Goal: Navigation & Orientation: Understand site structure

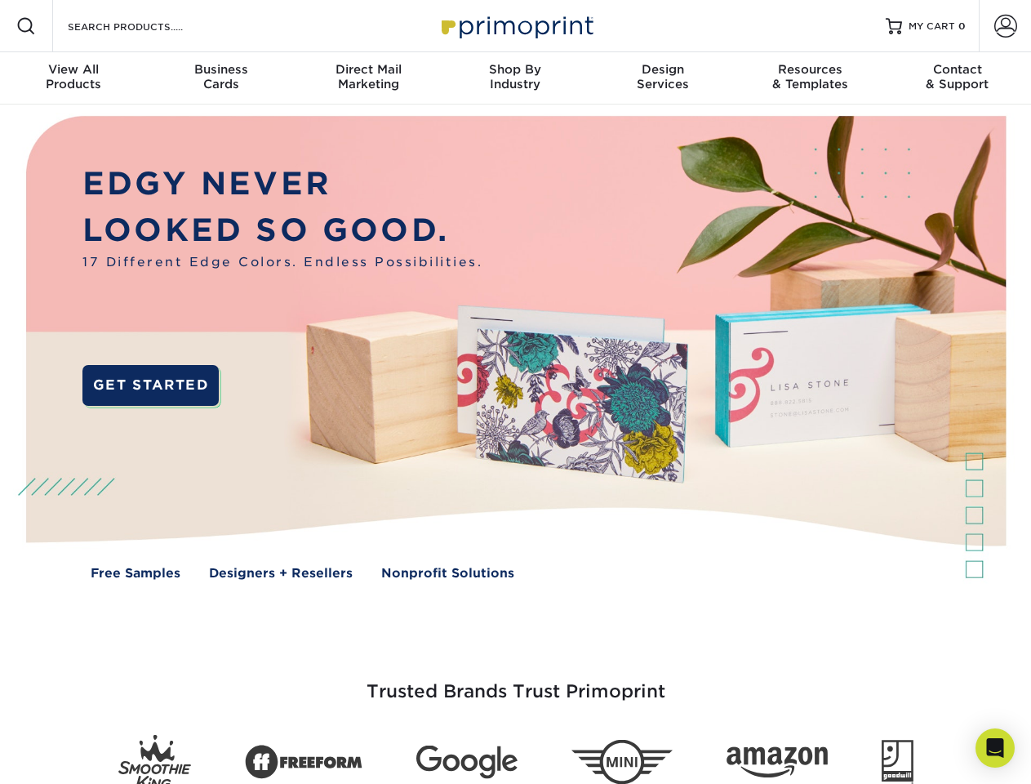
click at [515, 392] on img at bounding box center [515, 360] width 1021 height 510
click at [26, 26] on span at bounding box center [26, 26] width 20 height 20
click at [1005, 26] on span at bounding box center [1006, 26] width 23 height 23
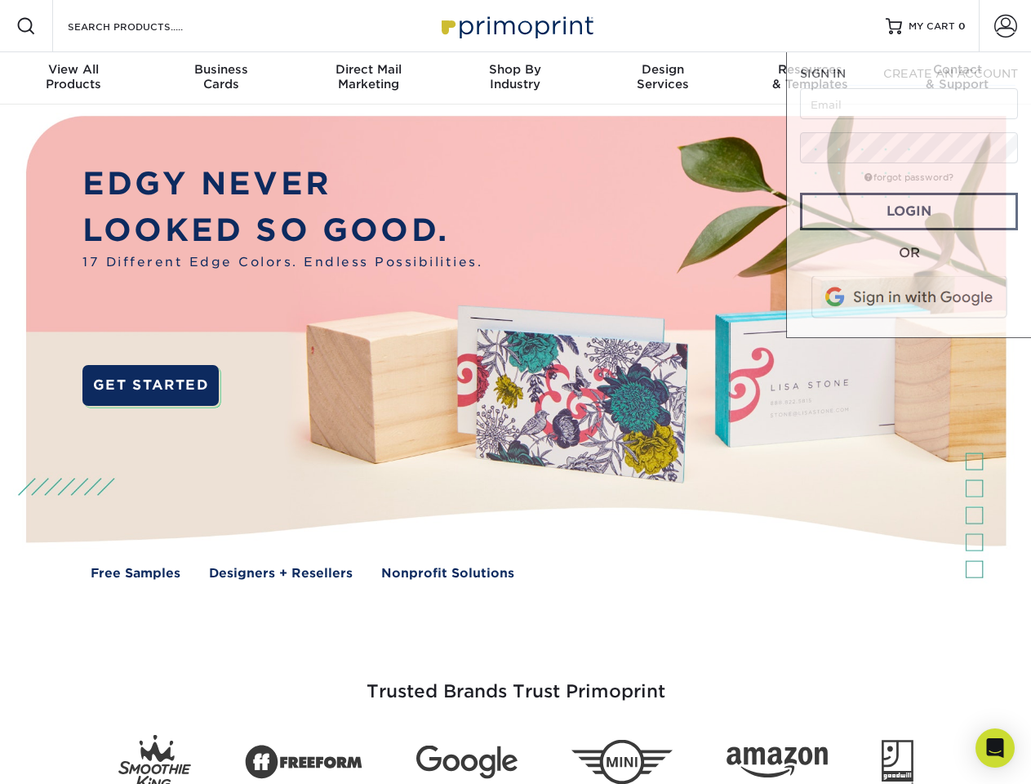
click at [73, 78] on div "View All Products" at bounding box center [73, 76] width 147 height 29
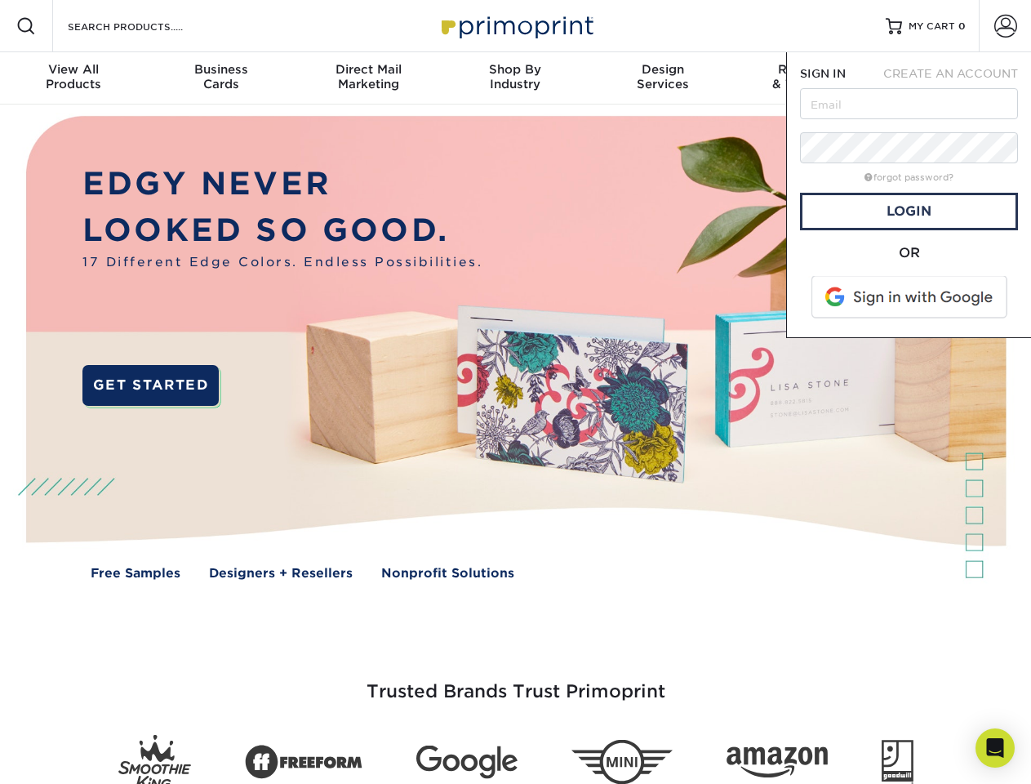
click at [220, 78] on div "Business Cards" at bounding box center [220, 76] width 147 height 29
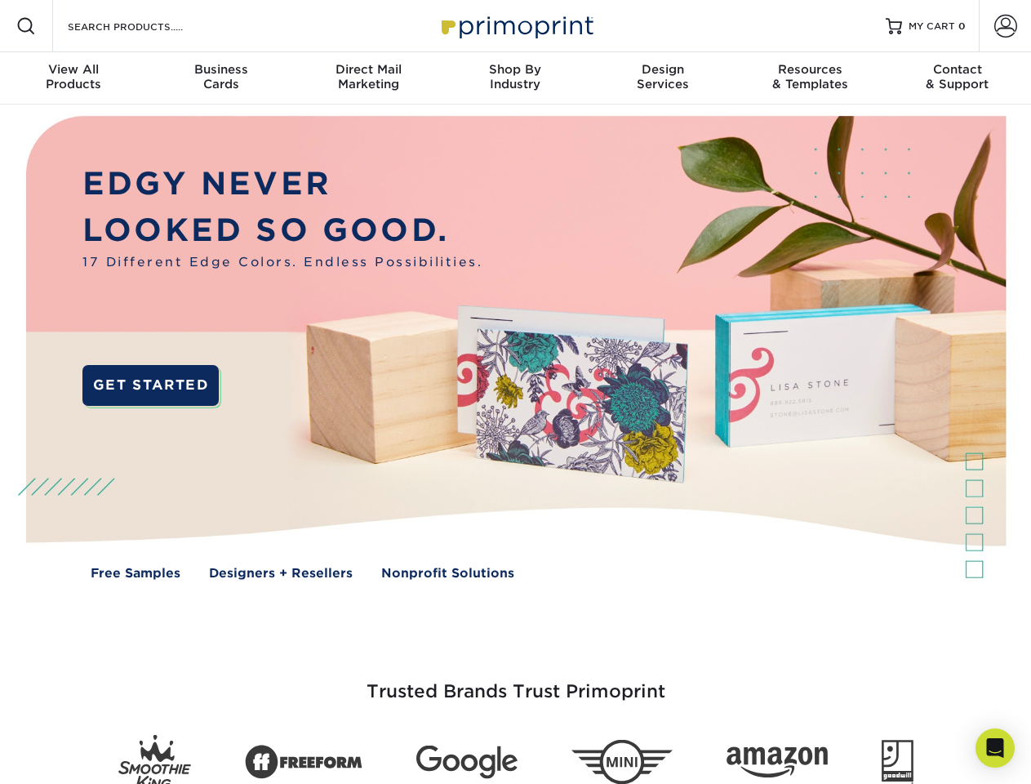
click at [368, 78] on div "Direct Mail Marketing" at bounding box center [368, 76] width 147 height 29
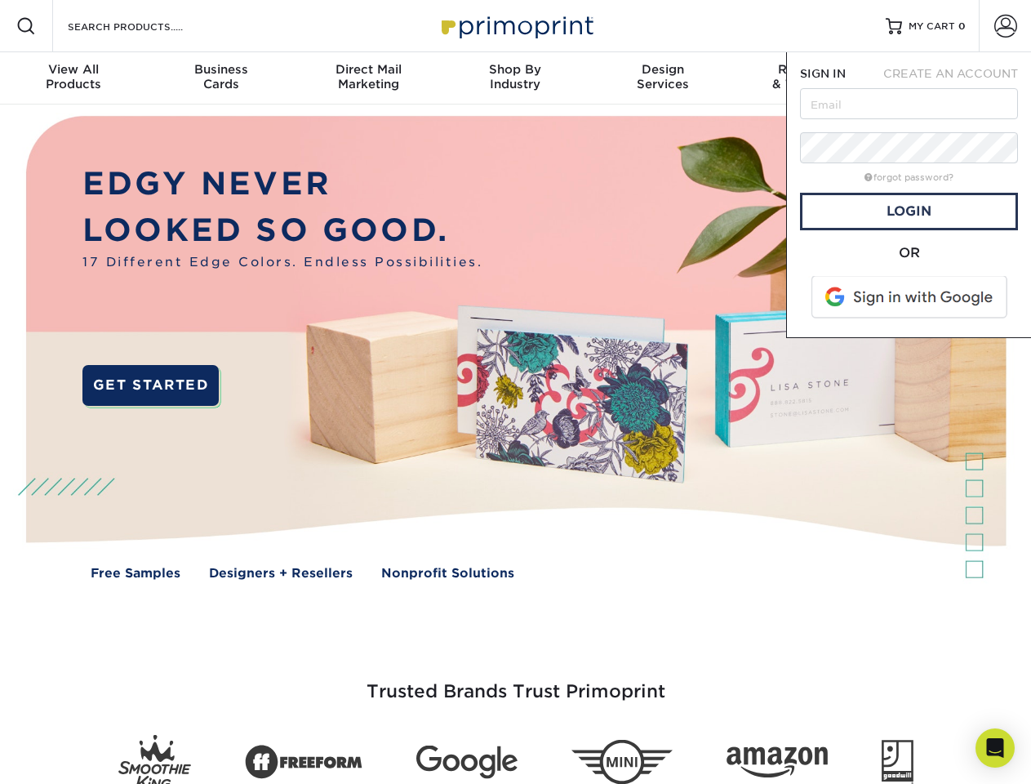
click at [515, 78] on div "Shop By Industry" at bounding box center [515, 76] width 147 height 29
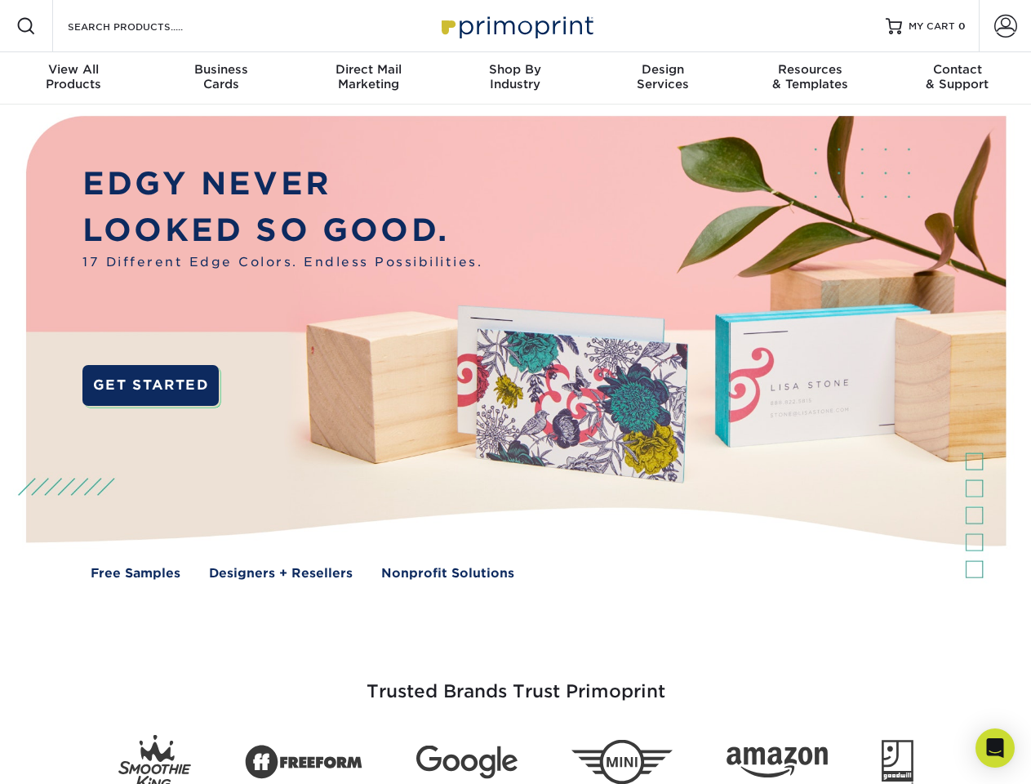
click at [663, 78] on div "Design Services" at bounding box center [663, 76] width 147 height 29
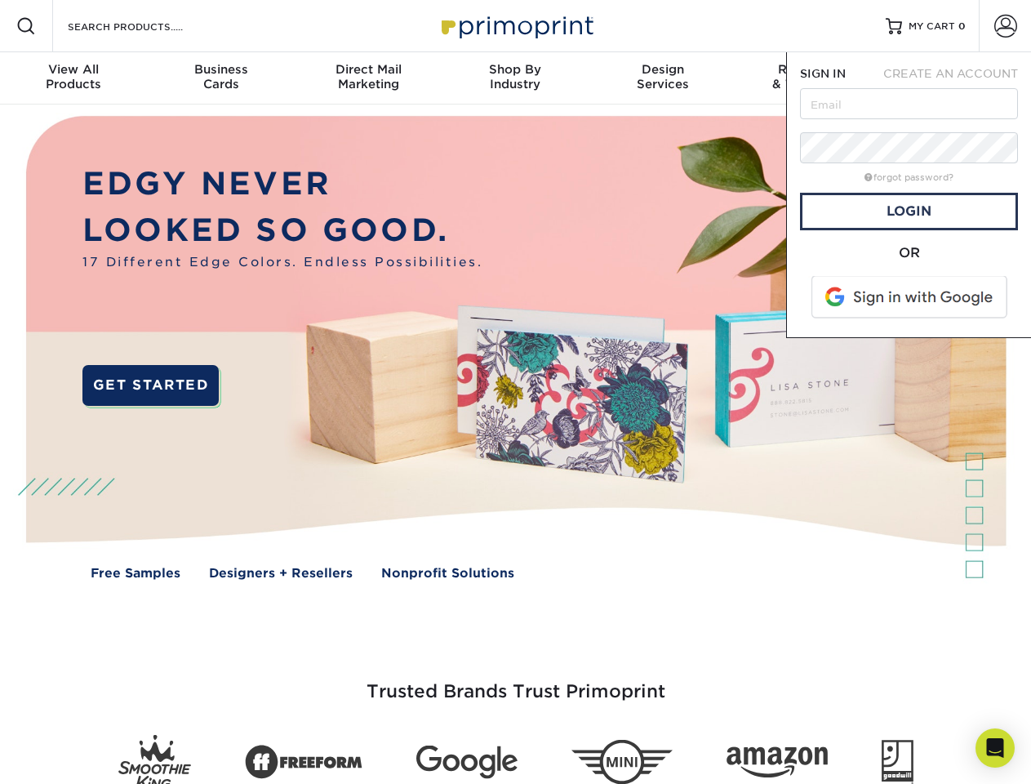
click at [810, 78] on span "SIGN IN" at bounding box center [823, 73] width 46 height 13
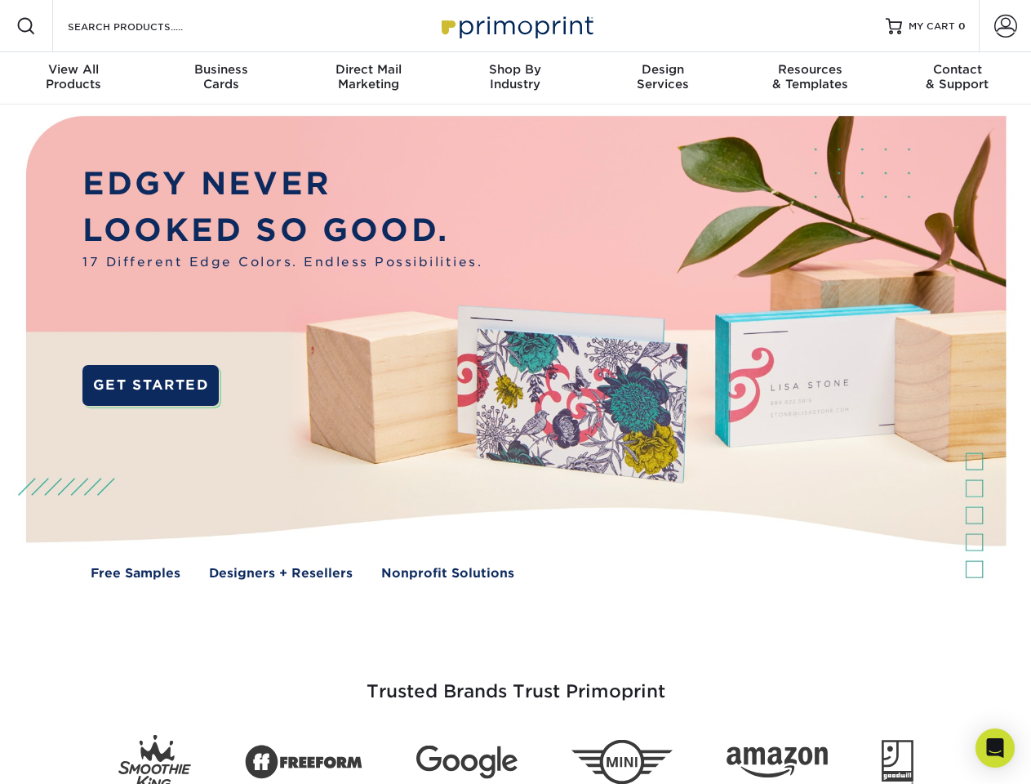
click at [958, 78] on div "Contact & Support" at bounding box center [957, 76] width 147 height 29
